Goal: Obtain resource: Obtain resource

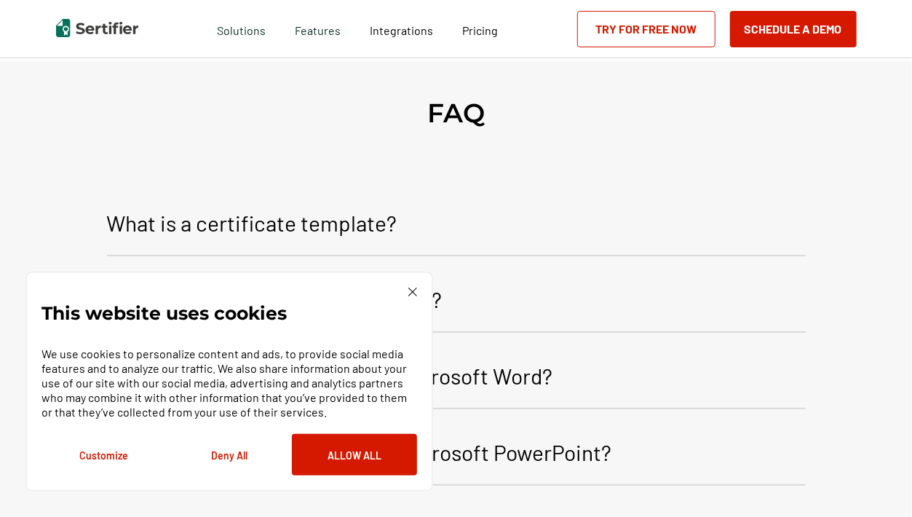
scroll to position [1660, 0]
click at [411, 291] on img at bounding box center [412, 292] width 9 height 9
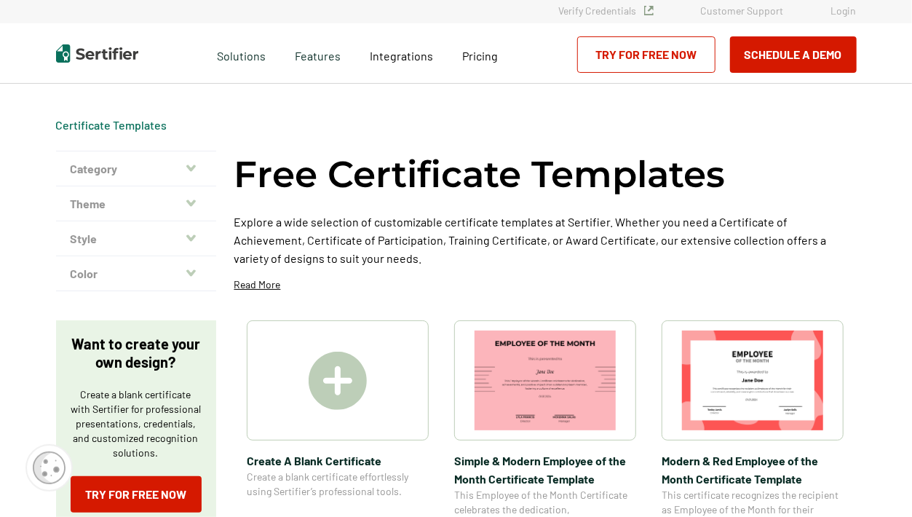
scroll to position [0, 0]
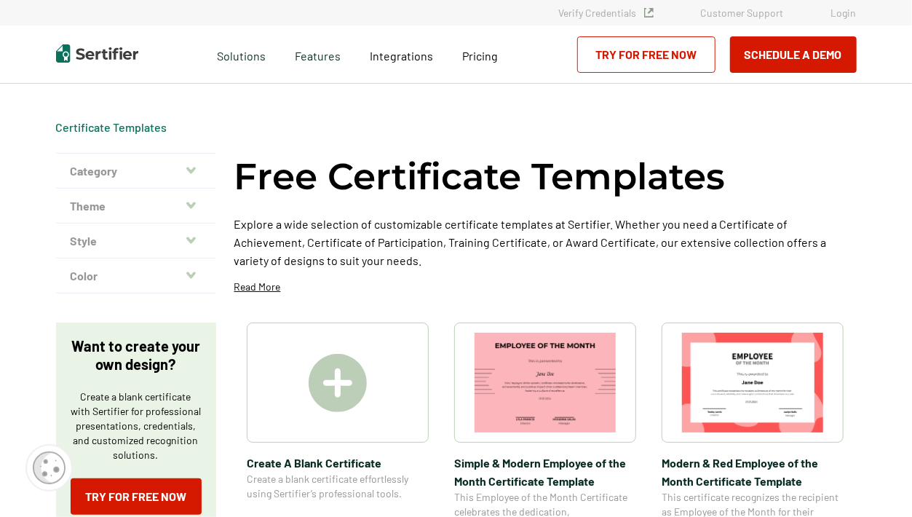
click at [195, 168] on icon "button" at bounding box center [190, 170] width 9 height 7
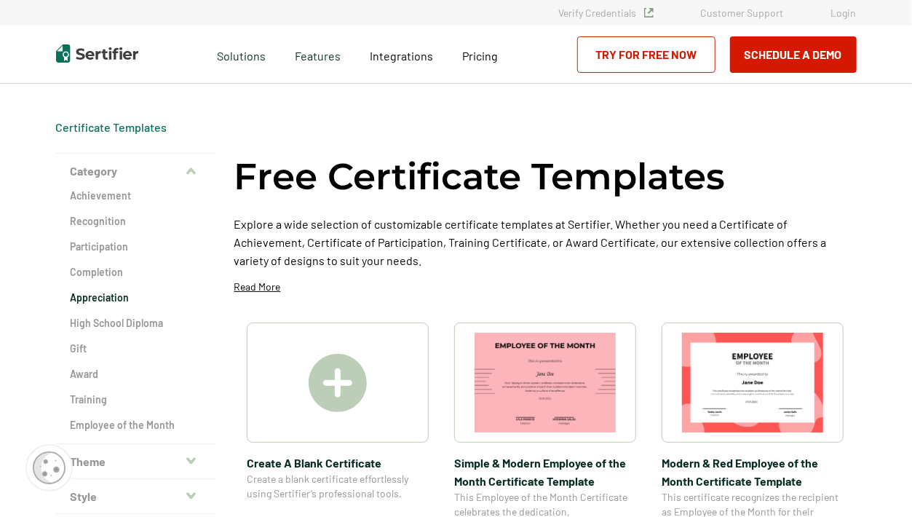
click at [96, 296] on h2 "Appreciation" at bounding box center [136, 297] width 131 height 15
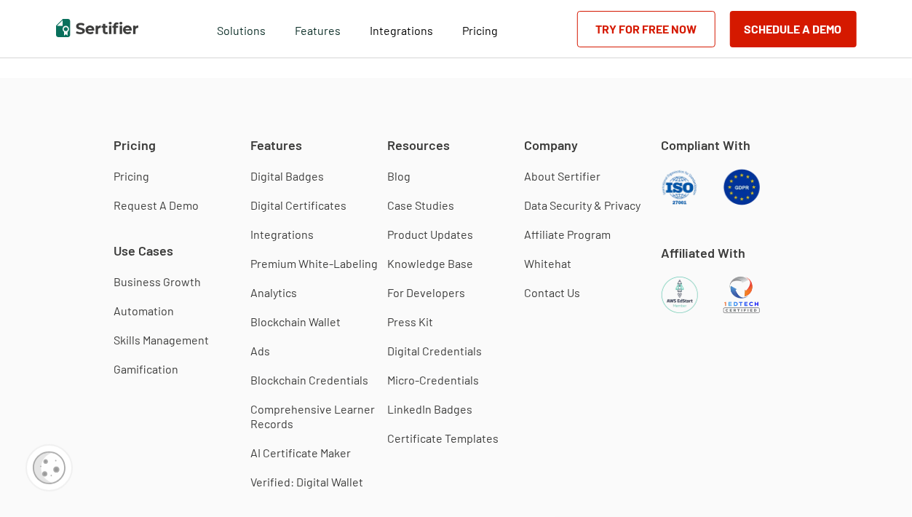
scroll to position [1456, 0]
